Goal: Information Seeking & Learning: Learn about a topic

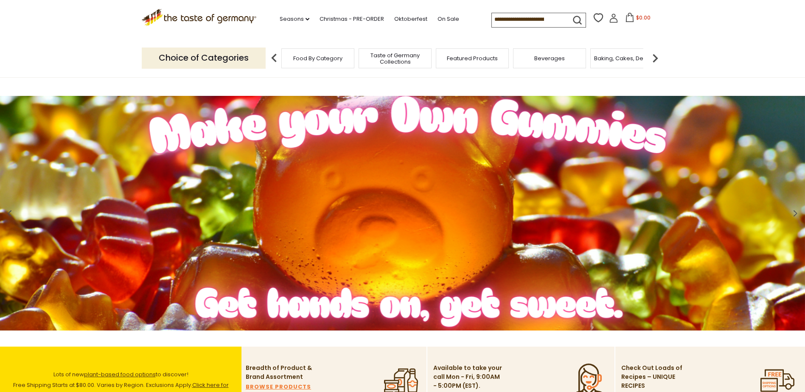
click at [532, 17] on input at bounding box center [528, 19] width 72 height 12
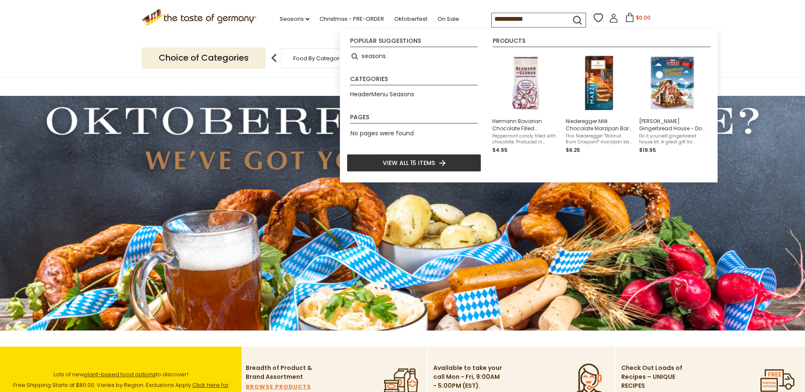
type input "**********"
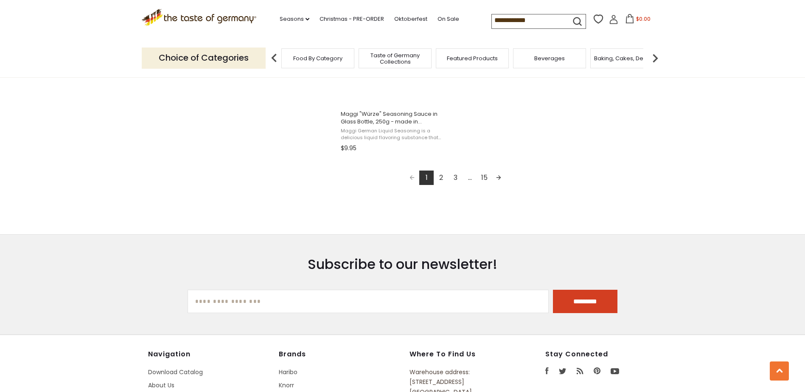
scroll to position [1543, 0]
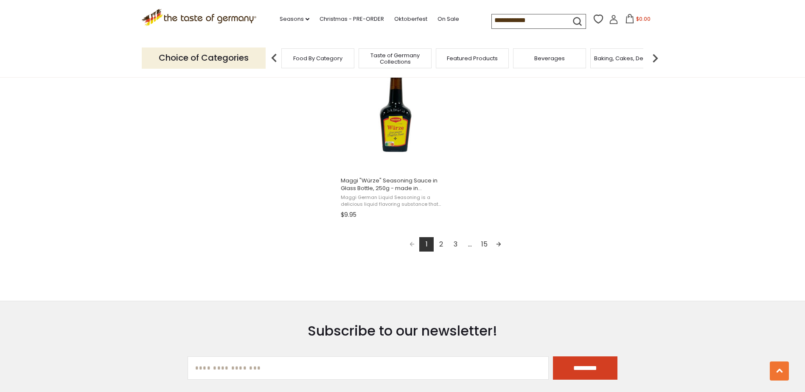
click at [440, 246] on link "2" at bounding box center [441, 244] width 14 height 14
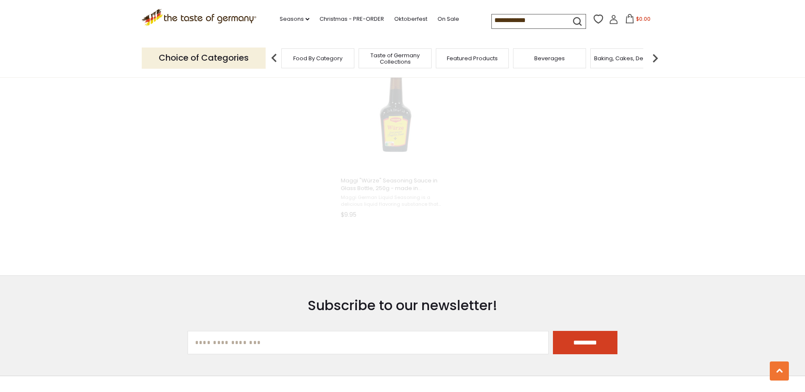
type input "*********"
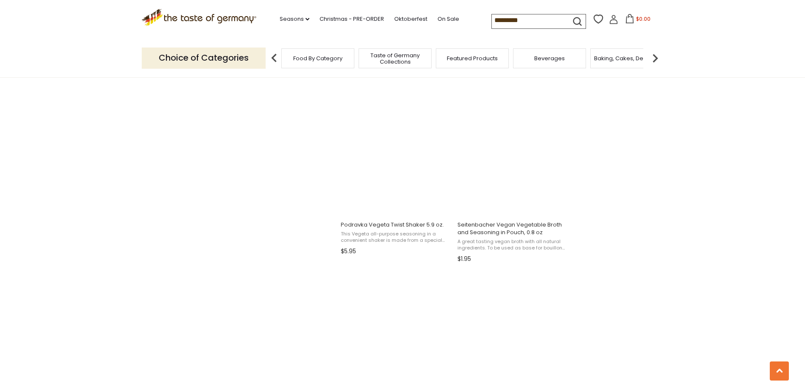
scroll to position [1381, 0]
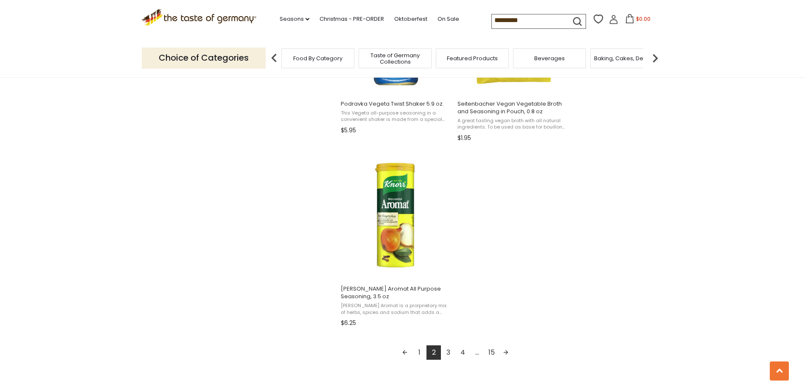
click at [450, 354] on link "3" at bounding box center [448, 352] width 14 height 14
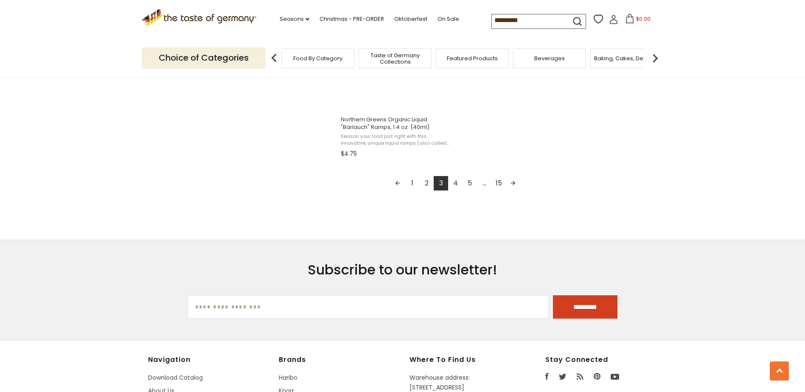
scroll to position [1548, 0]
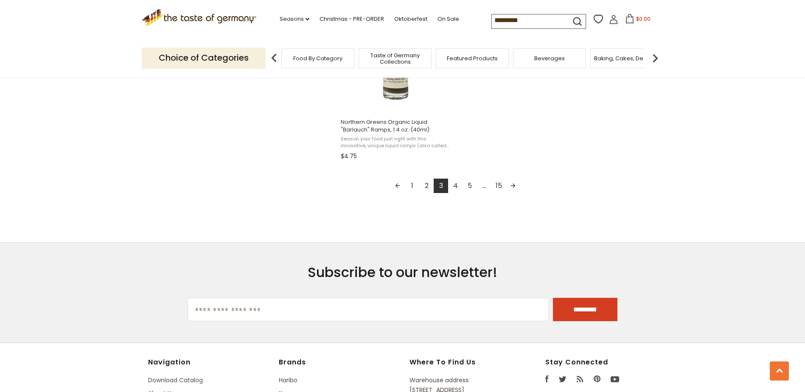
click at [455, 184] on link "4" at bounding box center [455, 186] width 14 height 14
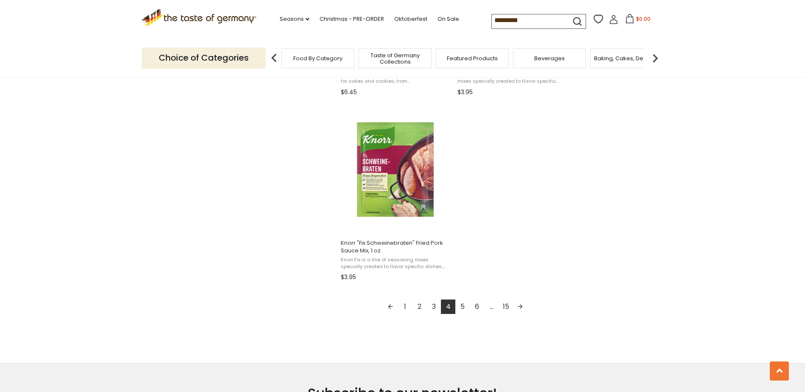
scroll to position [1434, 0]
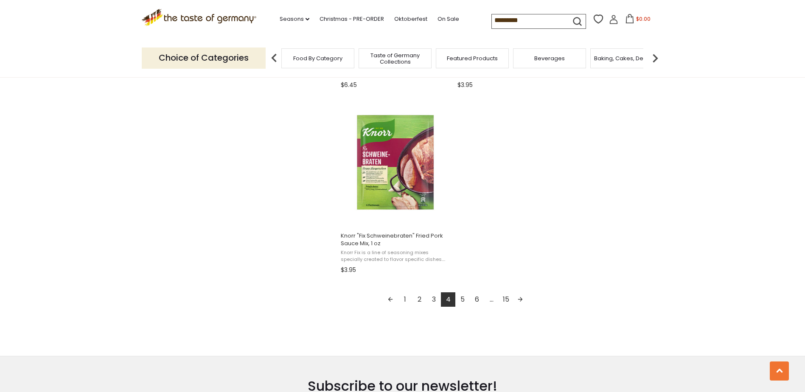
click at [465, 297] on link "5" at bounding box center [462, 299] width 14 height 14
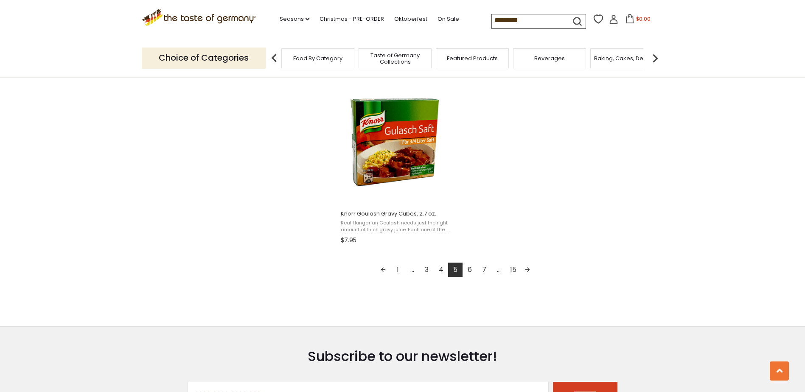
scroll to position [1478, 0]
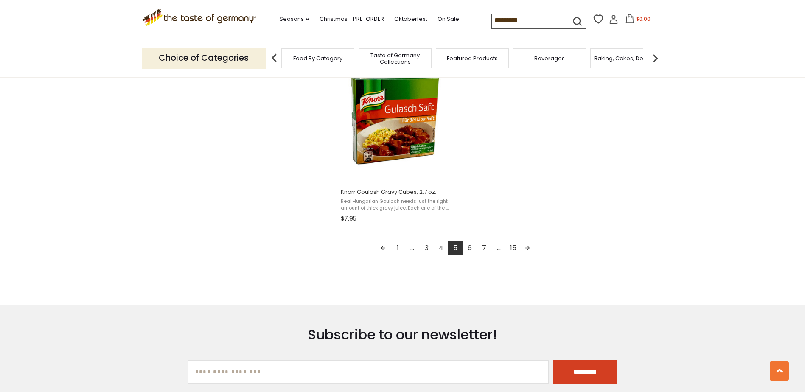
click at [470, 252] on link "6" at bounding box center [470, 248] width 14 height 14
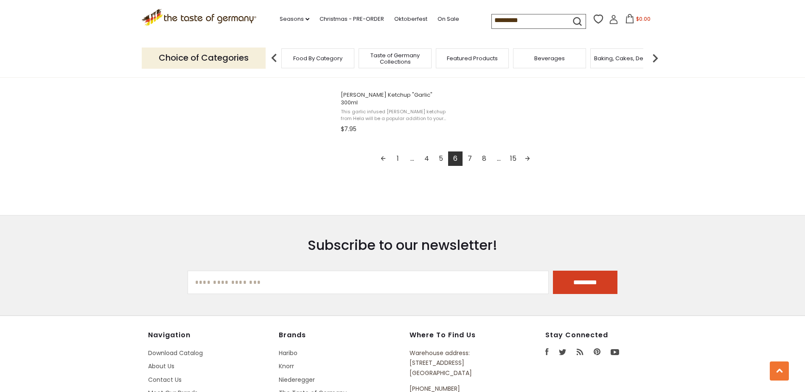
scroll to position [1568, 0]
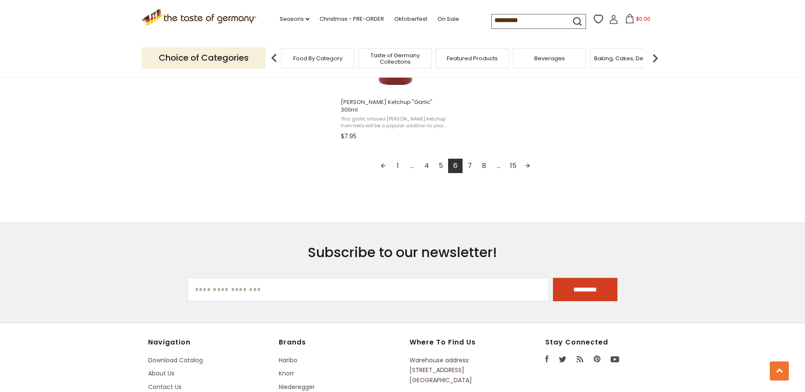
click at [471, 159] on link "7" at bounding box center [470, 166] width 14 height 14
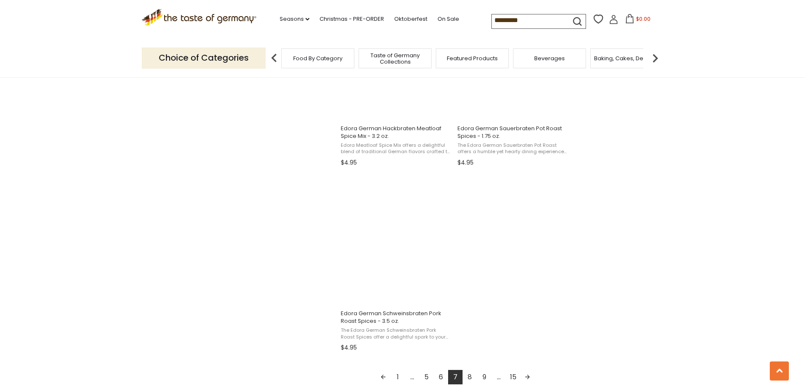
scroll to position [1531, 0]
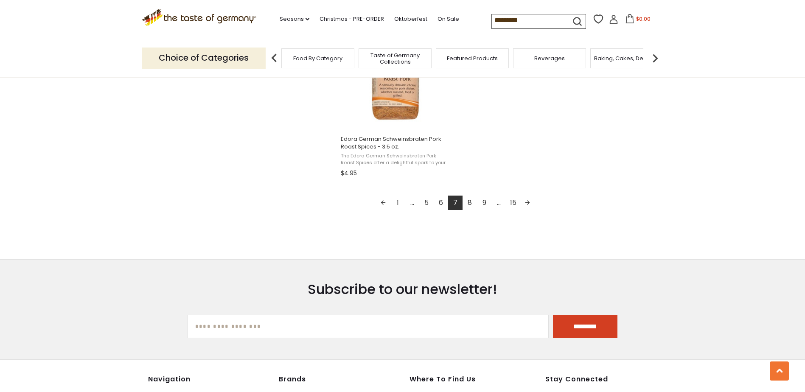
click at [484, 201] on link "9" at bounding box center [484, 203] width 14 height 14
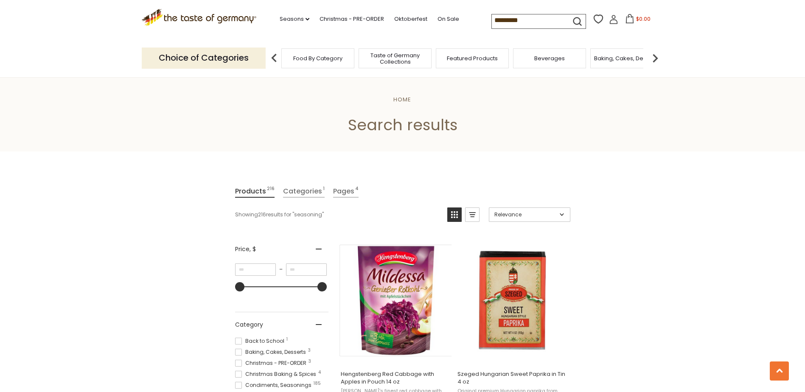
scroll to position [1409, 0]
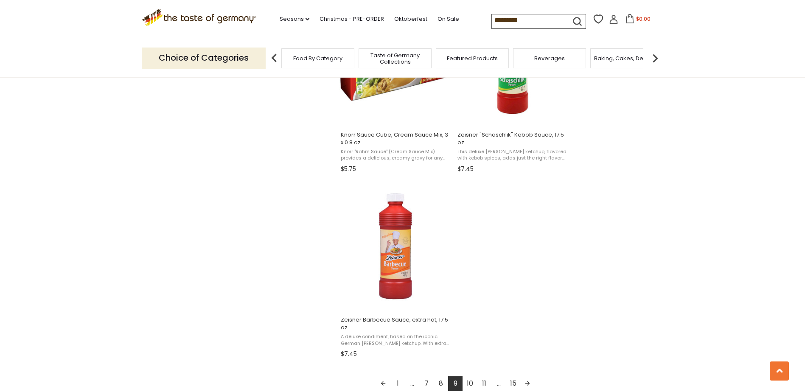
scroll to position [1297, 0]
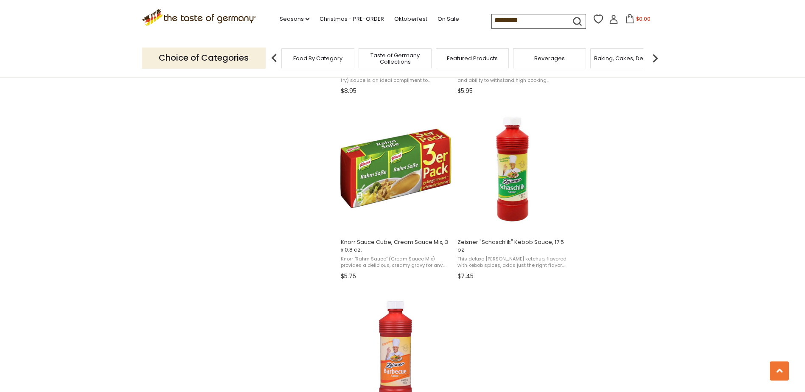
scroll to position [1447, 0]
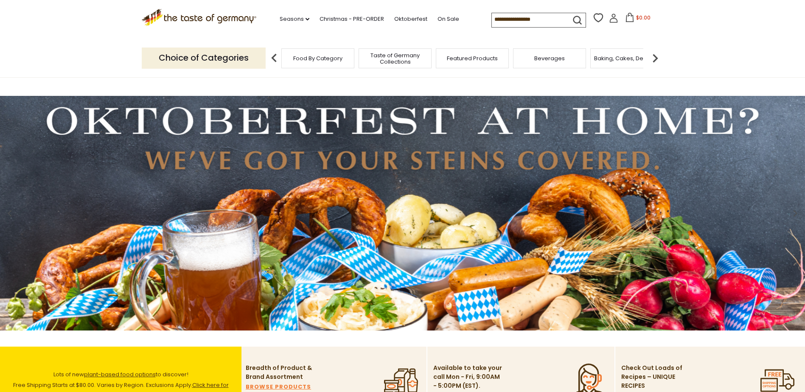
click at [387, 59] on span "Taste of Germany Collections" at bounding box center [395, 58] width 68 height 13
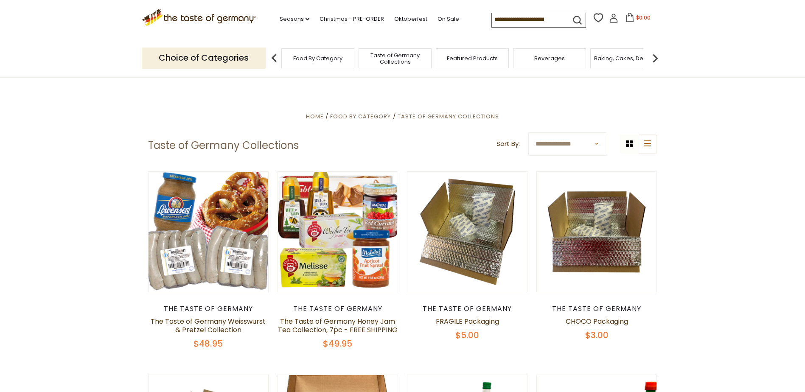
click at [516, 15] on input at bounding box center [528, 19] width 72 height 12
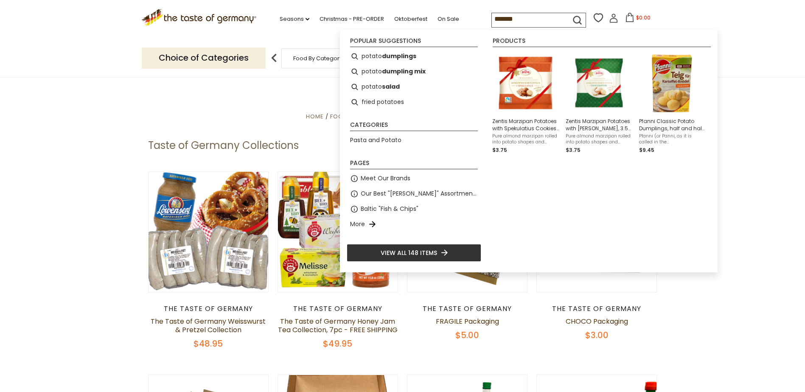
type input "********"
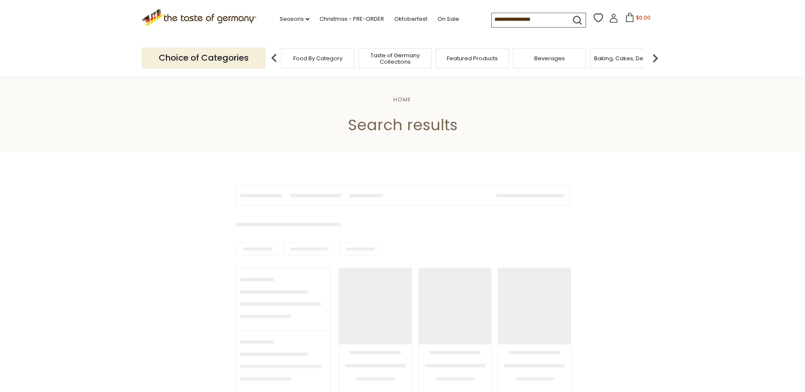
type input "********"
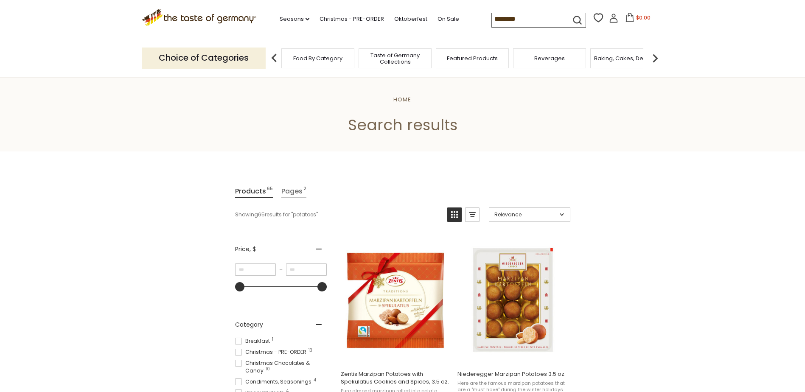
scroll to position [697, 0]
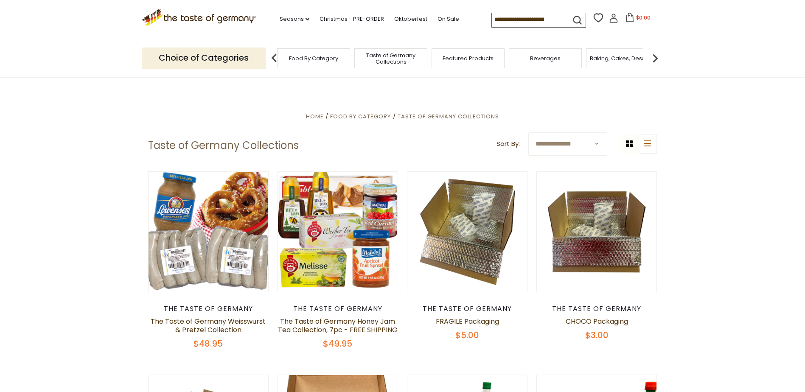
click at [302, 61] on span "Food By Category" at bounding box center [313, 58] width 49 height 6
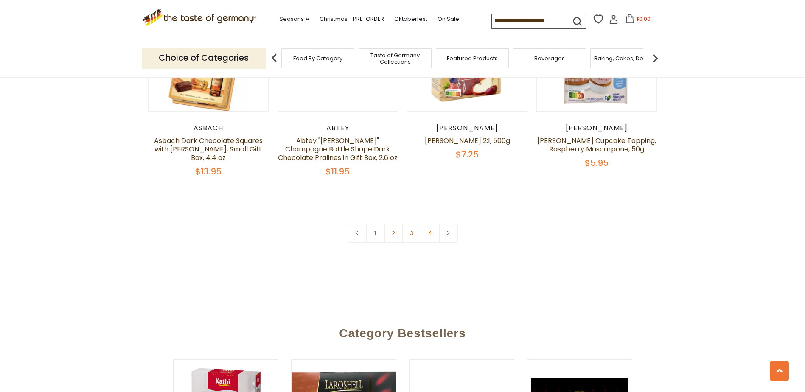
scroll to position [1893, 0]
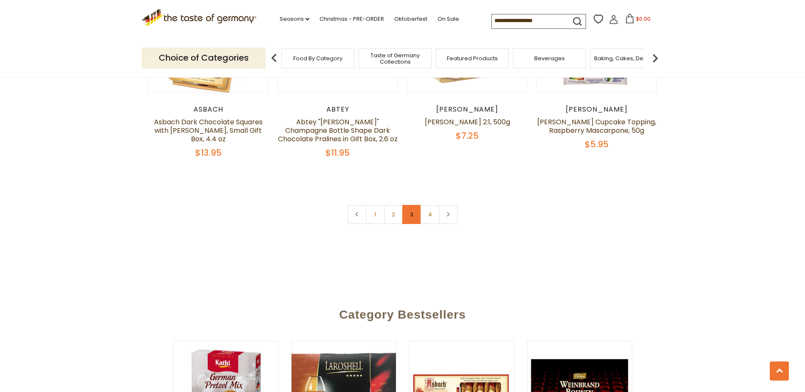
click at [411, 205] on link "3" at bounding box center [411, 214] width 19 height 19
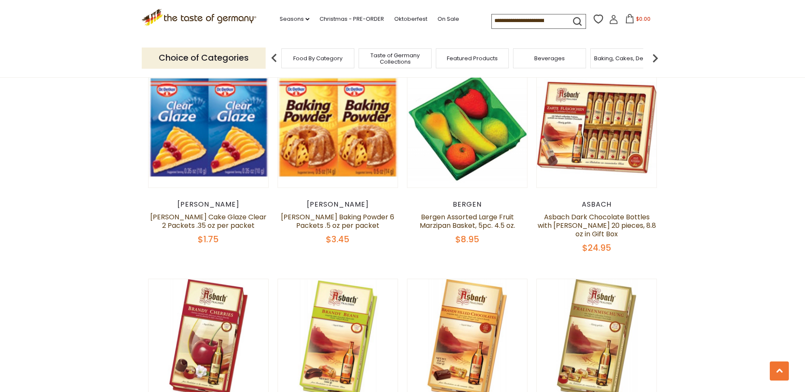
scroll to position [1905, 0]
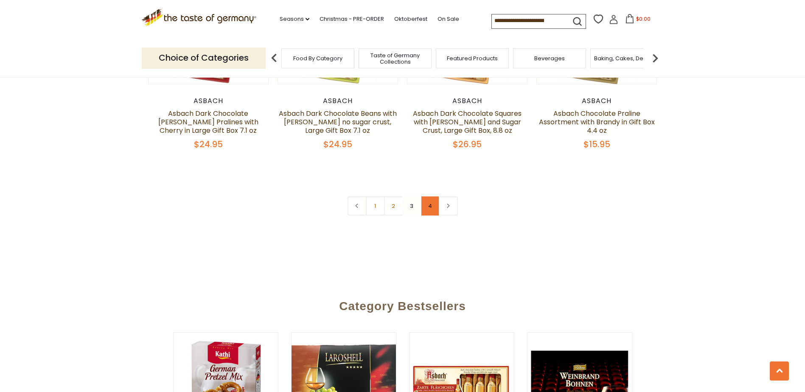
click at [431, 196] on link "4" at bounding box center [430, 205] width 19 height 19
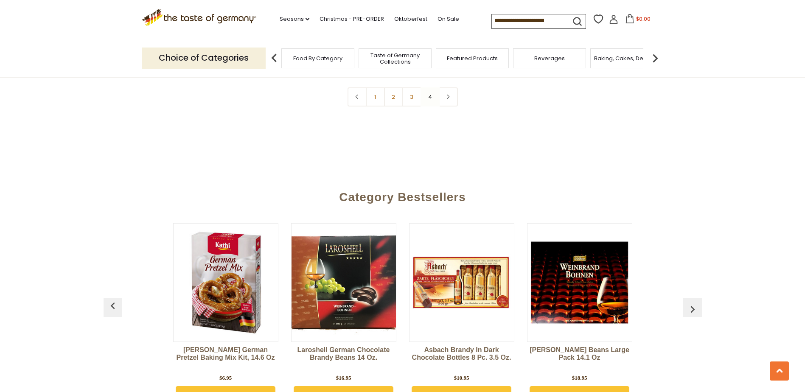
scroll to position [1347, 0]
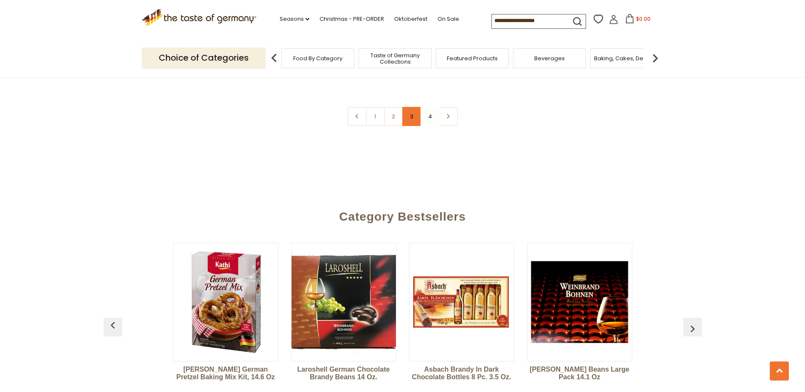
click at [405, 109] on link "3" at bounding box center [411, 116] width 19 height 19
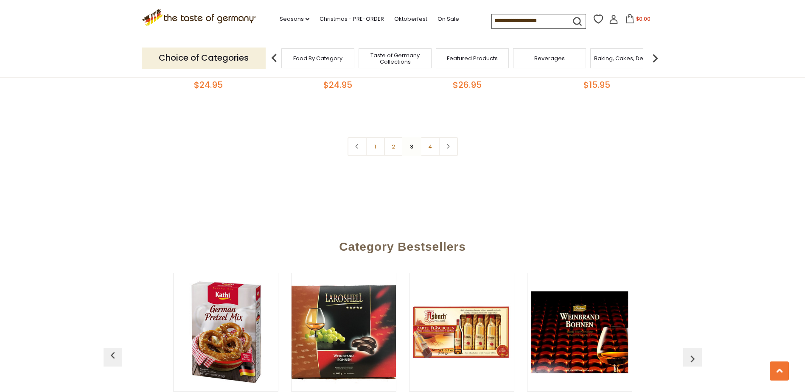
scroll to position [1903, 0]
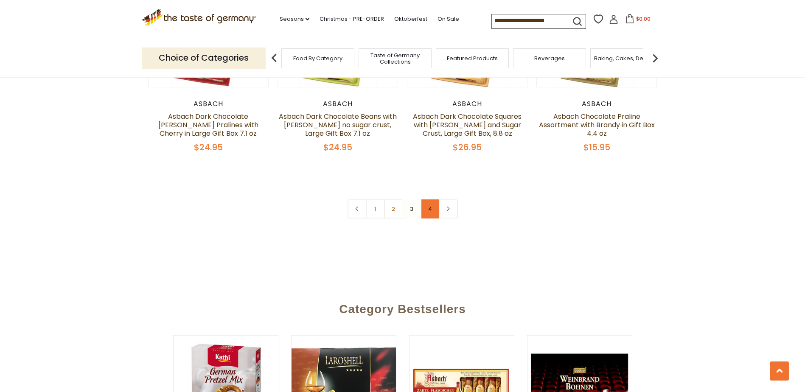
click at [435, 199] on link "4" at bounding box center [430, 208] width 19 height 19
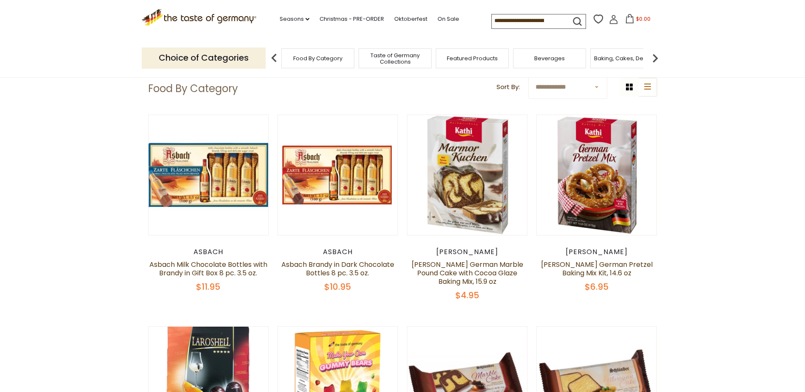
scroll to position [0, 0]
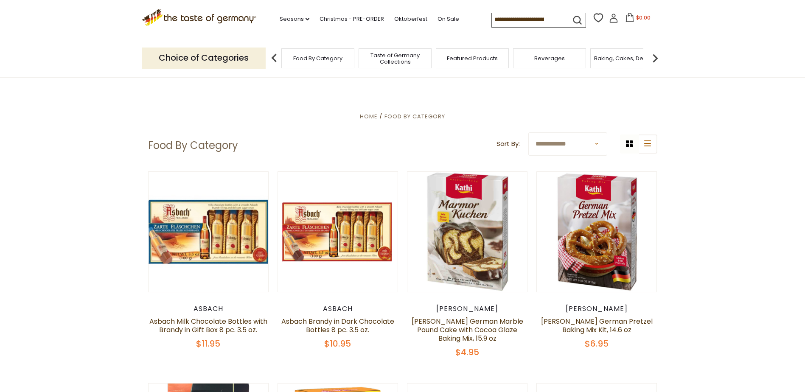
click at [477, 60] on span "Featured Products" at bounding box center [472, 58] width 51 height 6
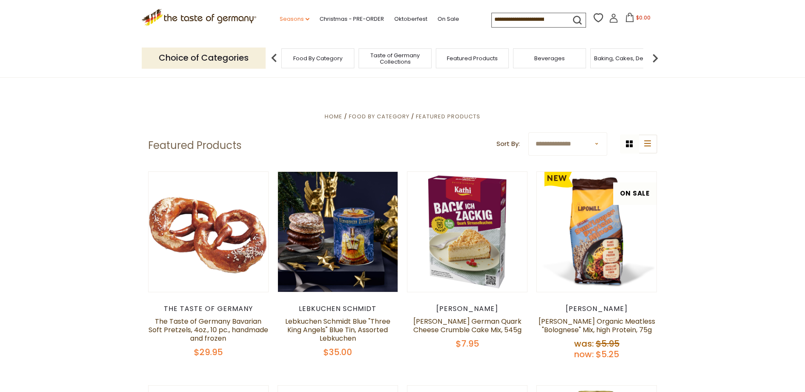
click at [293, 20] on link "Seasons dropdown_arrow" at bounding box center [295, 18] width 30 height 9
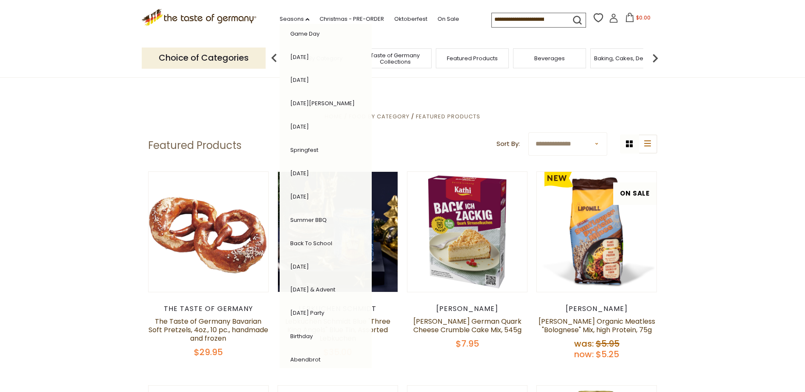
scroll to position [90, 0]
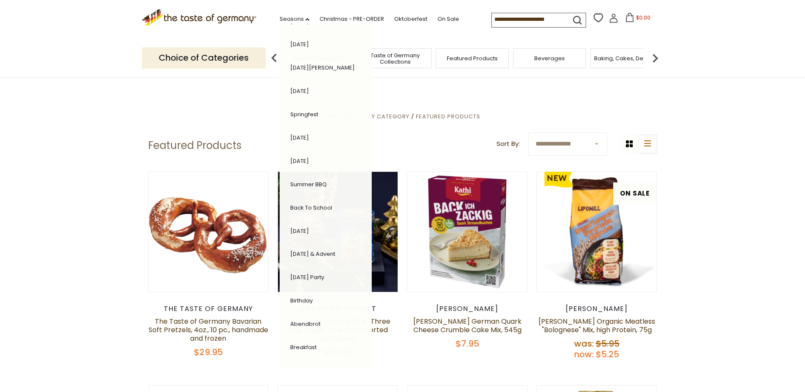
click at [507, 20] on input at bounding box center [528, 19] width 72 height 12
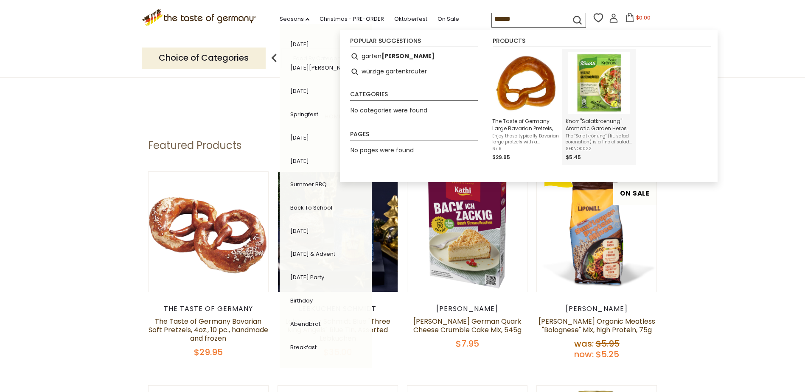
type input "******"
click at [603, 122] on span "Knorr "Salatkroenung" Aromatic Garden Herbs Salad Dressing, 5 sachets" at bounding box center [599, 125] width 67 height 14
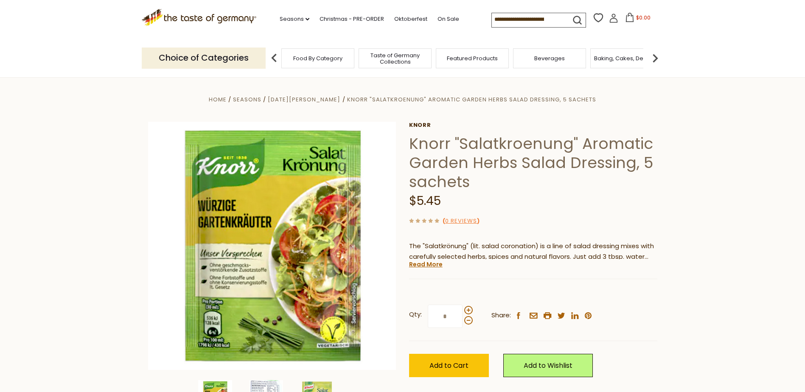
click at [306, 19] on icon "dropdown_arrow" at bounding box center [308, 19] width 4 height 3
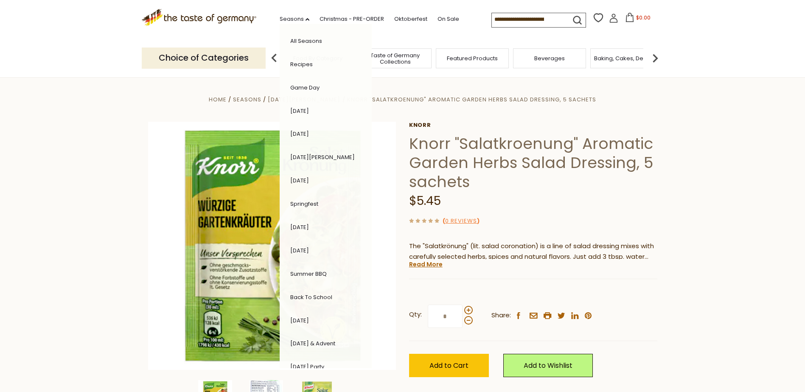
click at [69, 76] on header "Free Shipping Starts at $80.00. Varies by Region. Exclusions Apply. Click here …" at bounding box center [402, 39] width 805 height 78
